Goal: Find specific page/section: Find specific page/section

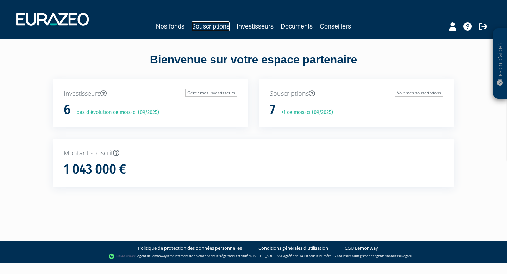
click at [215, 27] on link "Souscriptions" at bounding box center [210, 26] width 38 height 10
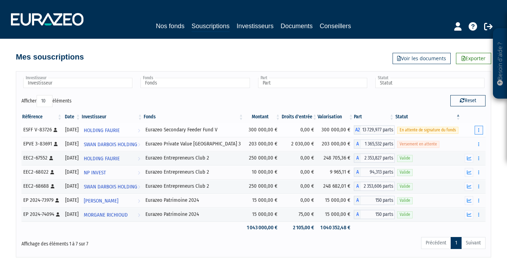
click at [481, 131] on button "button" at bounding box center [478, 130] width 8 height 9
